Goal: Navigation & Orientation: Find specific page/section

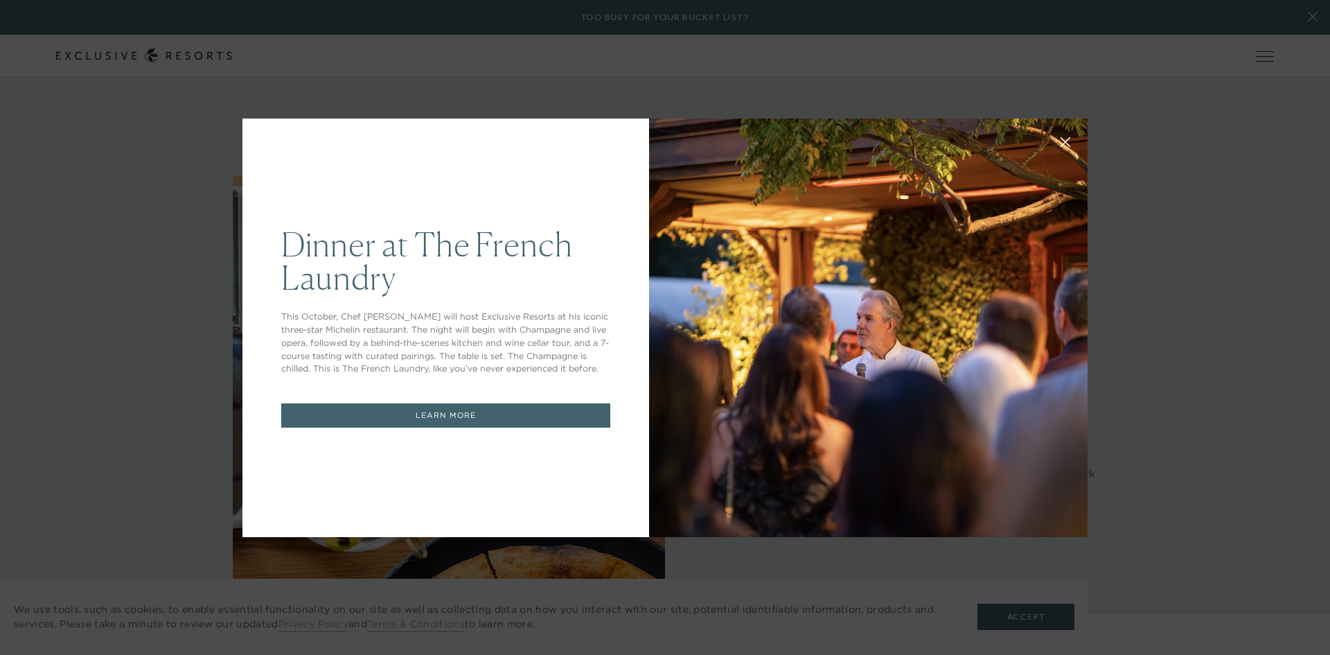
click at [1061, 145] on icon at bounding box center [1066, 142] width 10 height 10
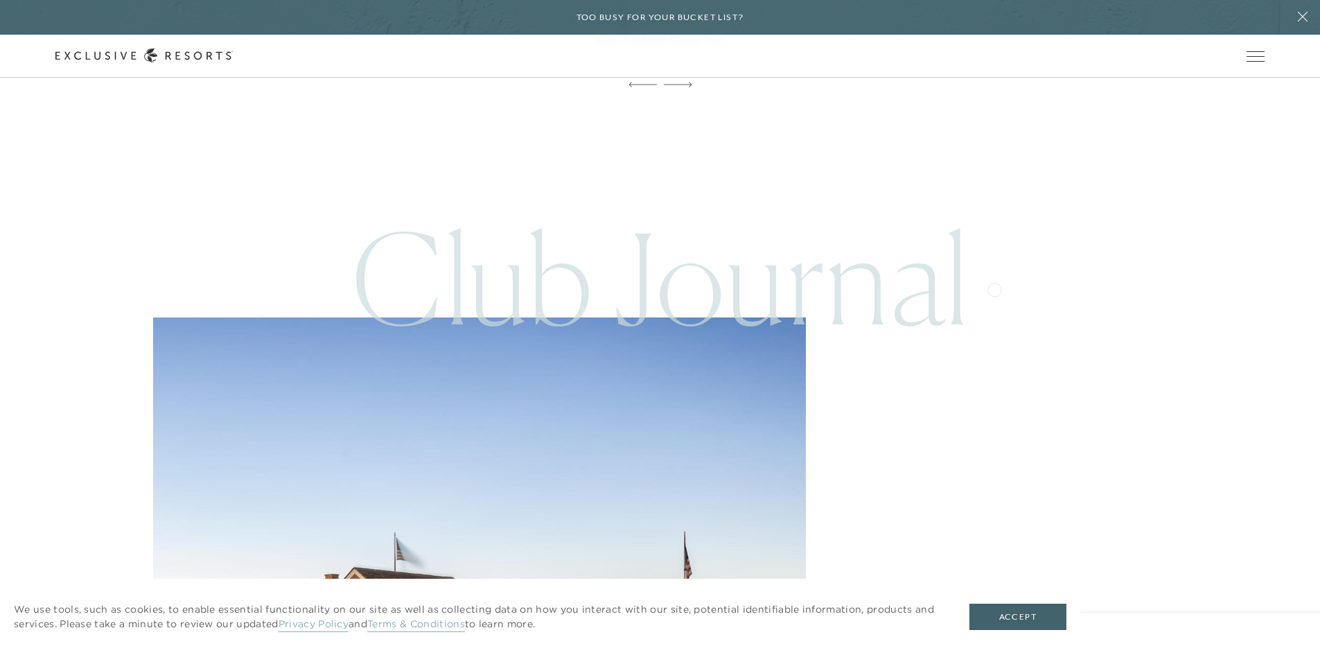
scroll to position [3950, 0]
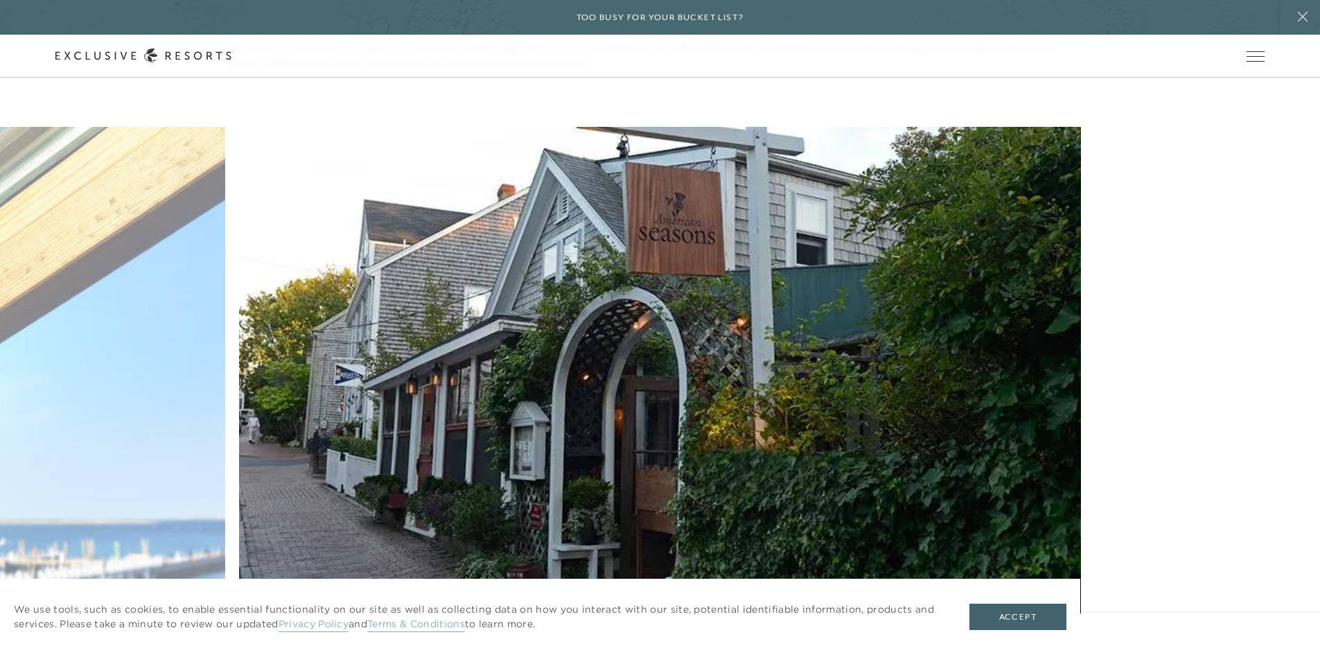
scroll to position [3742, 0]
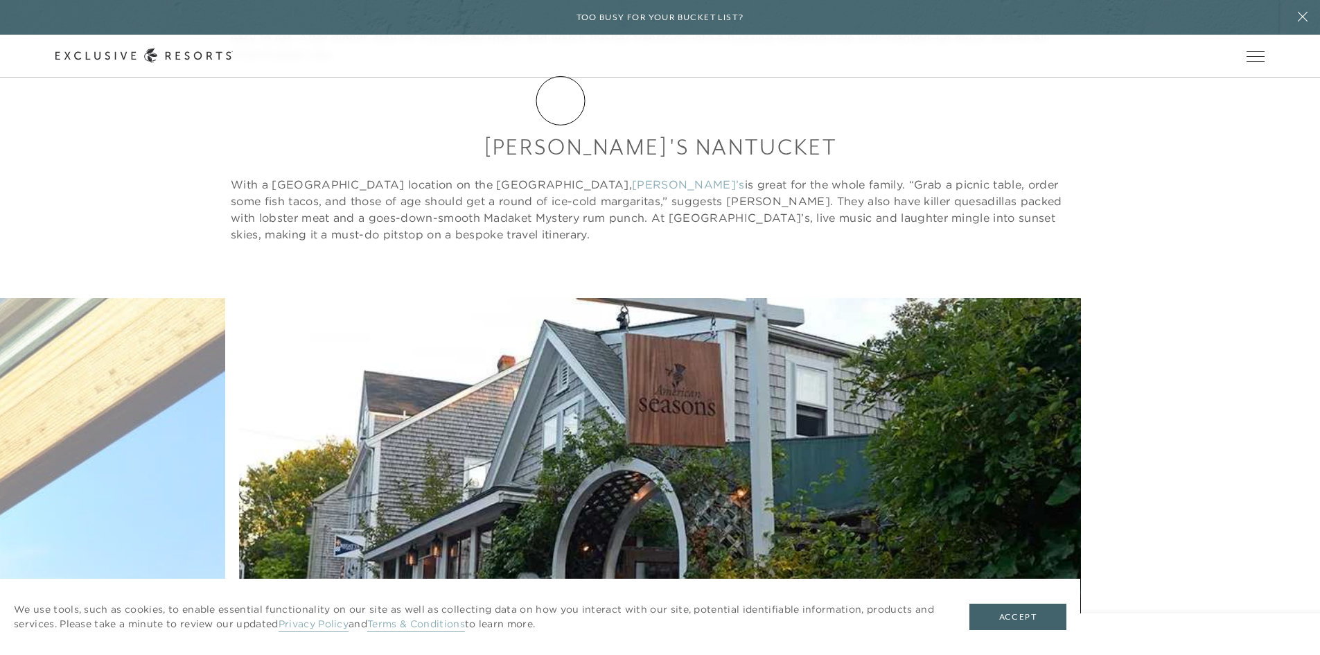
click at [0, 0] on link "The Collection" at bounding box center [0, 0] width 0 height 0
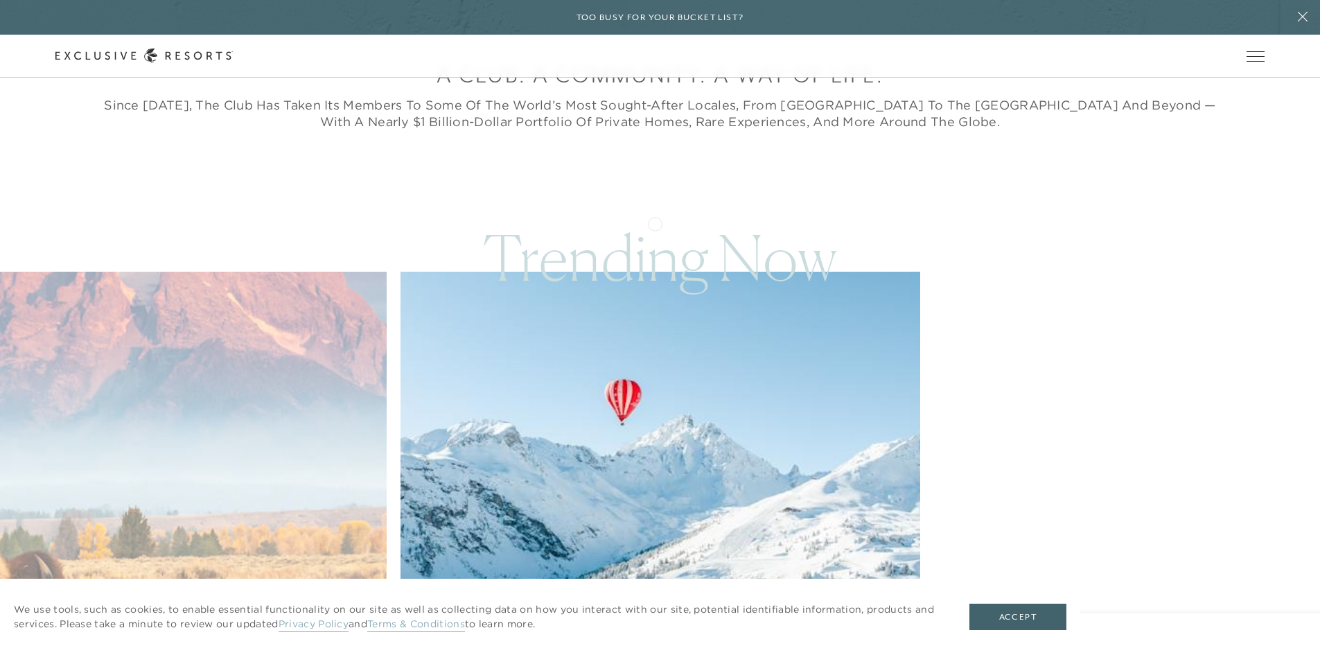
scroll to position [693, 0]
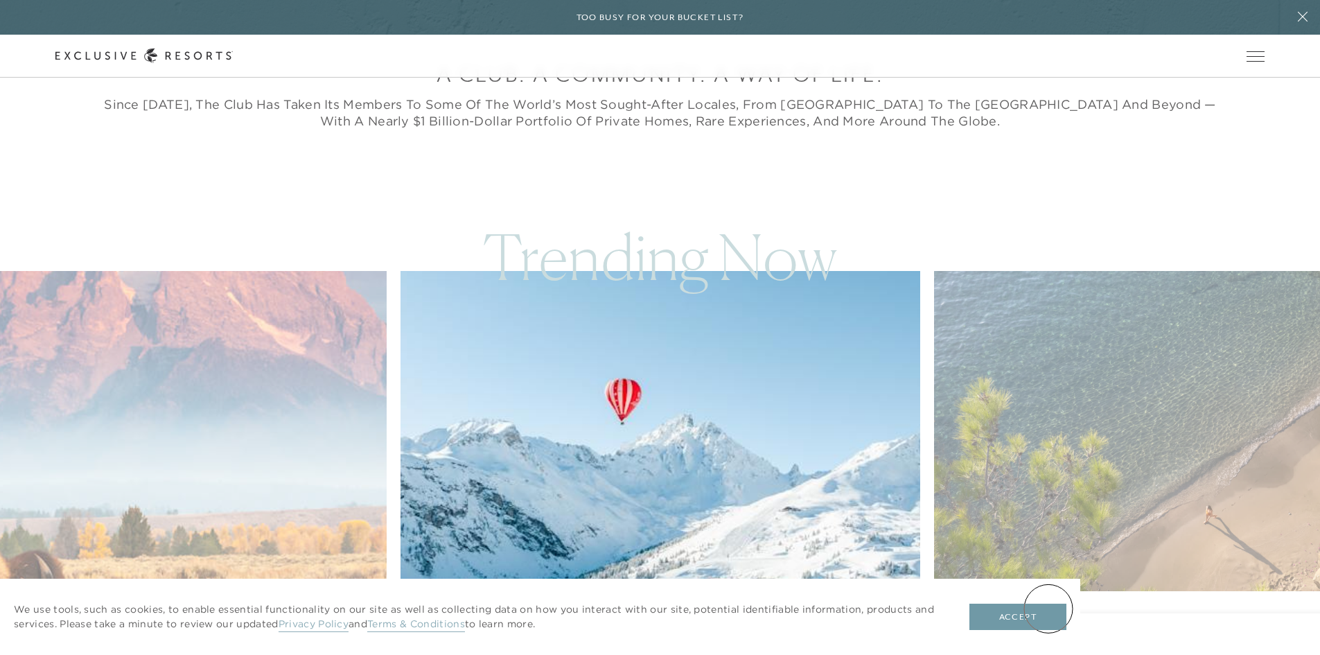
click at [1048, 608] on button "Accept" at bounding box center [1017, 617] width 97 height 26
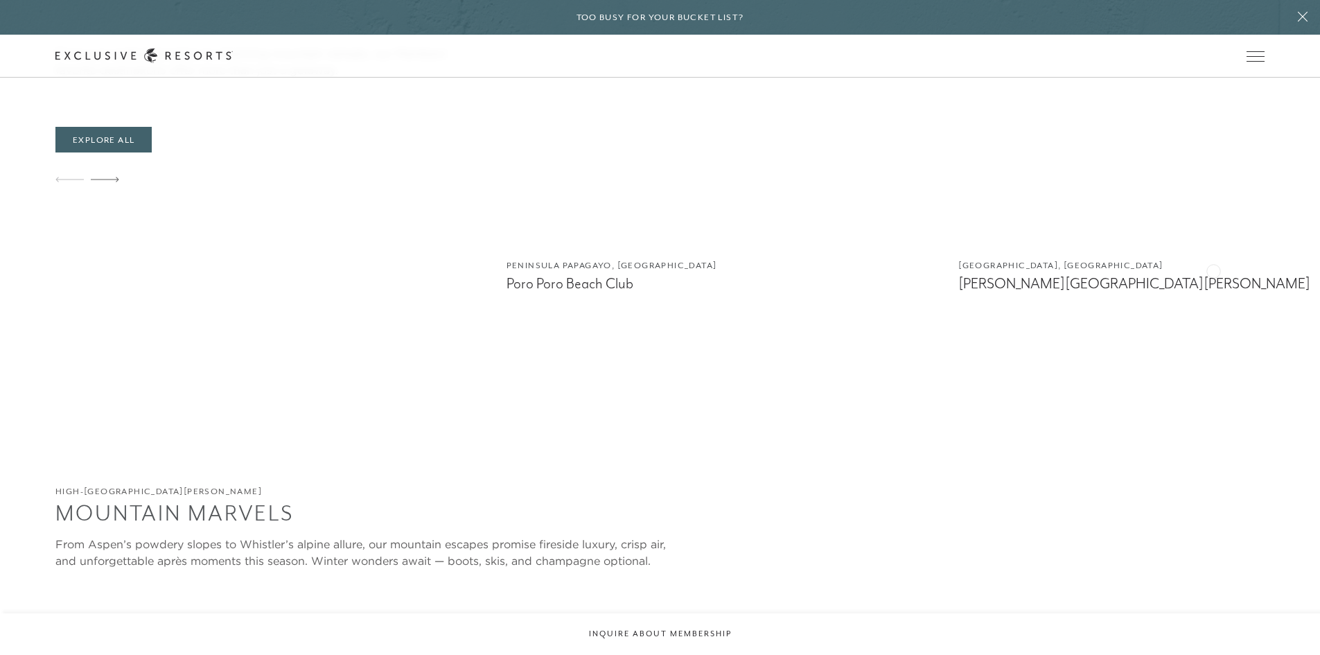
scroll to position [2148, 0]
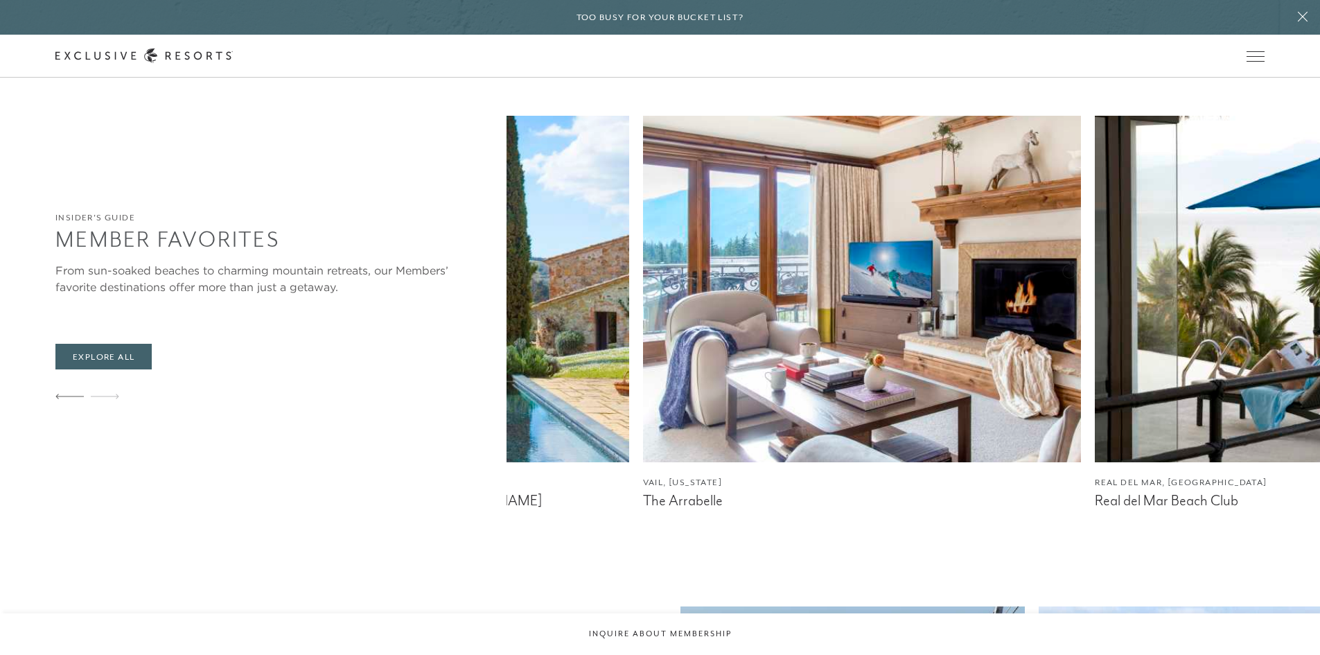
click at [513, 259] on div "Peninsula [GEOGRAPHIC_DATA], [GEOGRAPHIC_DATA] Poro Poro Beach Club [GEOGRAPHIC…" at bounding box center [146, 313] width 814 height 394
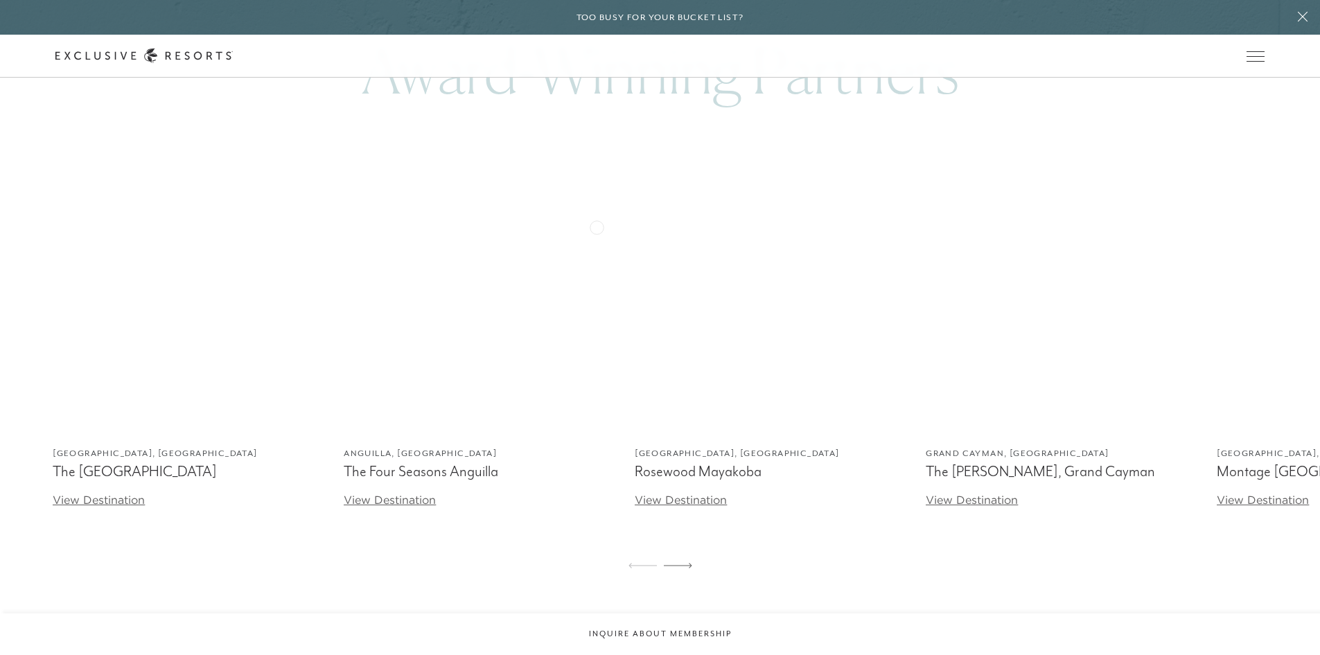
scroll to position [4089, 0]
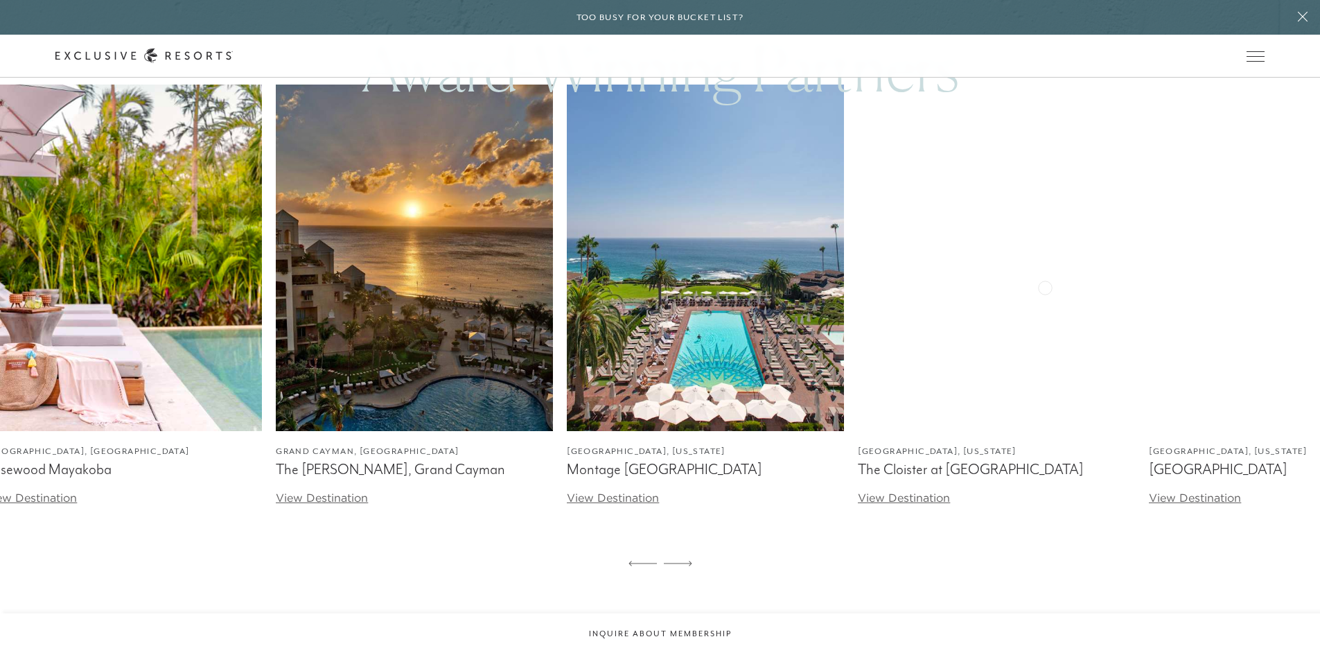
click at [383, 270] on img at bounding box center [414, 258] width 277 height 346
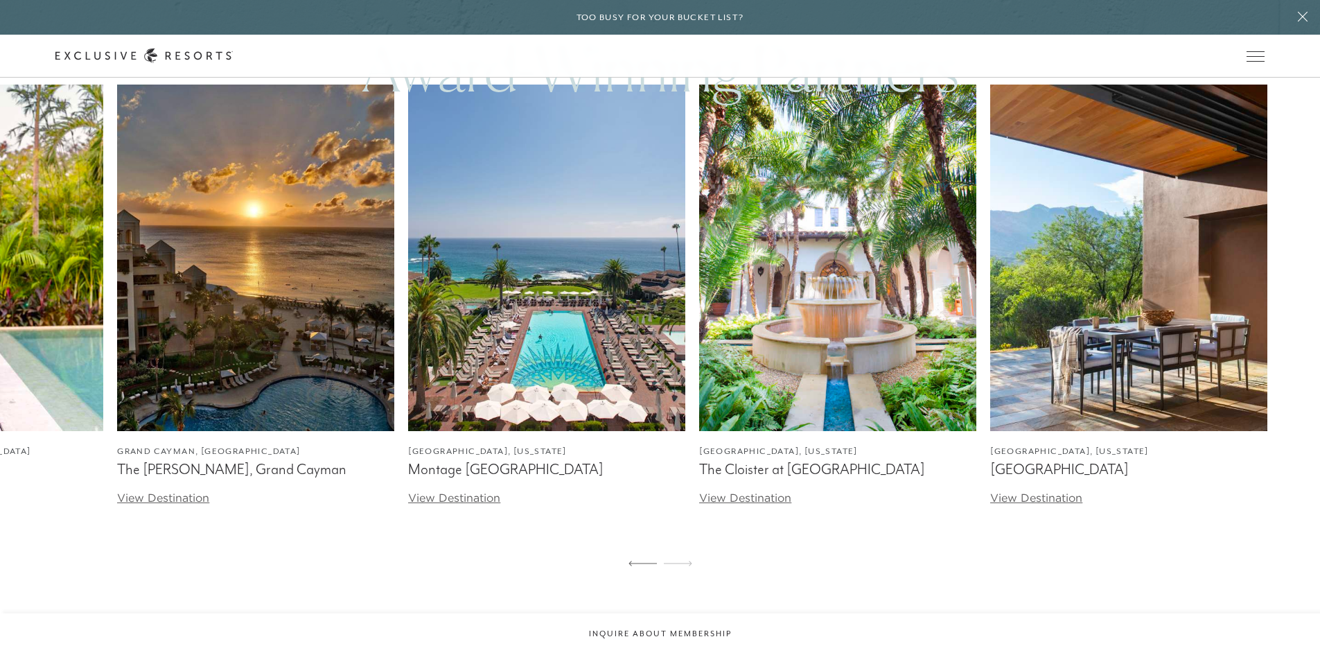
click at [444, 292] on img at bounding box center [546, 258] width 277 height 346
click at [785, 471] on figcaption "The Cloister at [GEOGRAPHIC_DATA]" at bounding box center [837, 469] width 277 height 17
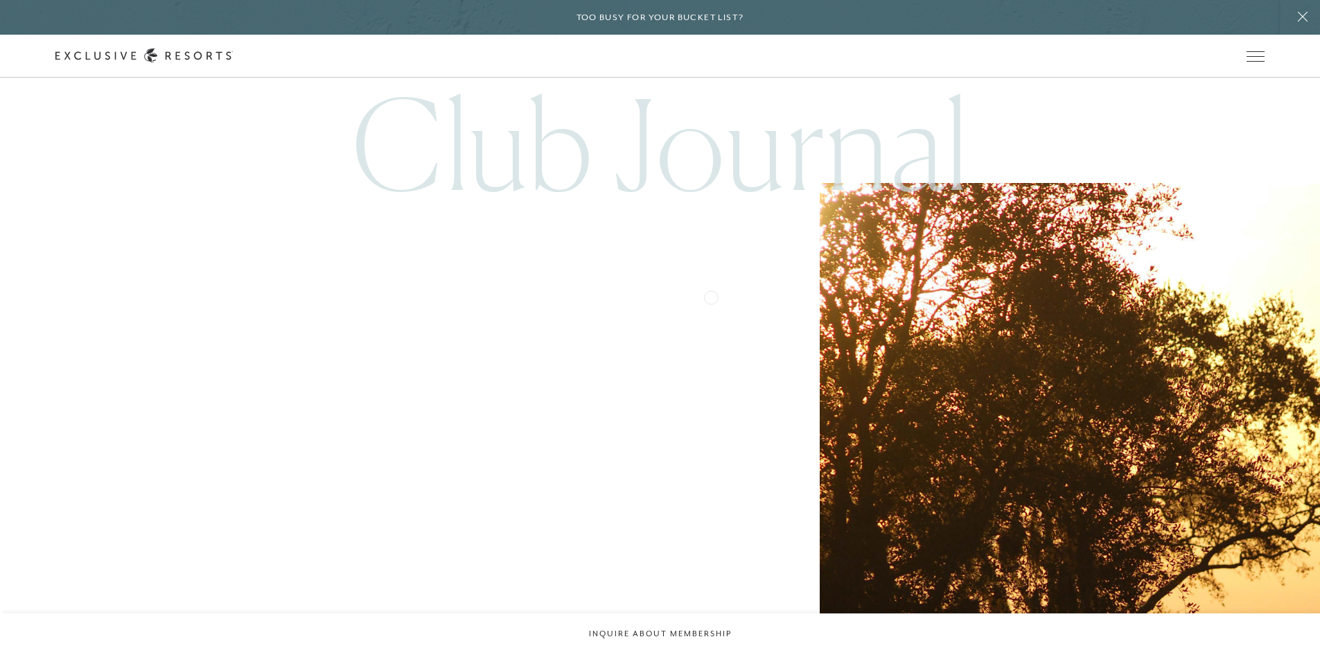
scroll to position [4227, 0]
